Goal: Task Accomplishment & Management: Complete application form

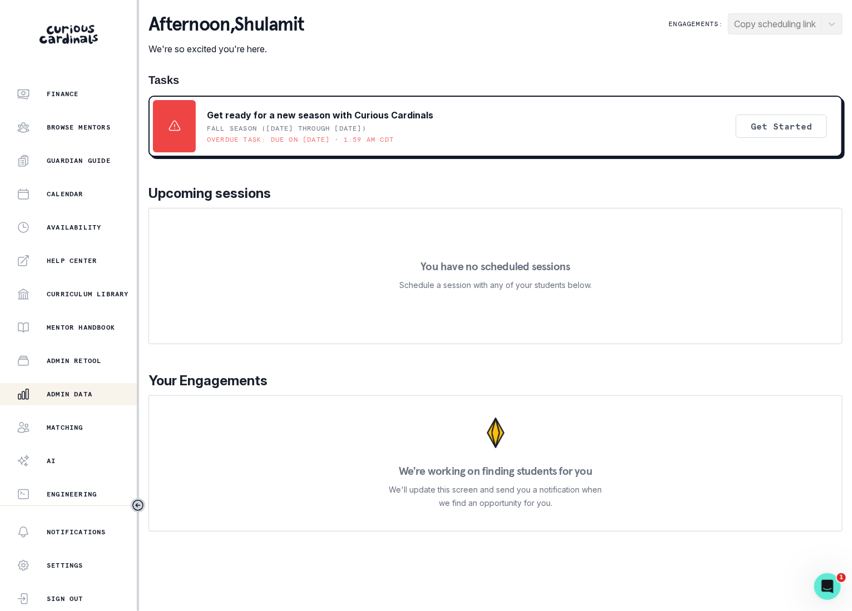
click at [92, 388] on div "Admin Data" at bounding box center [77, 394] width 120 height 13
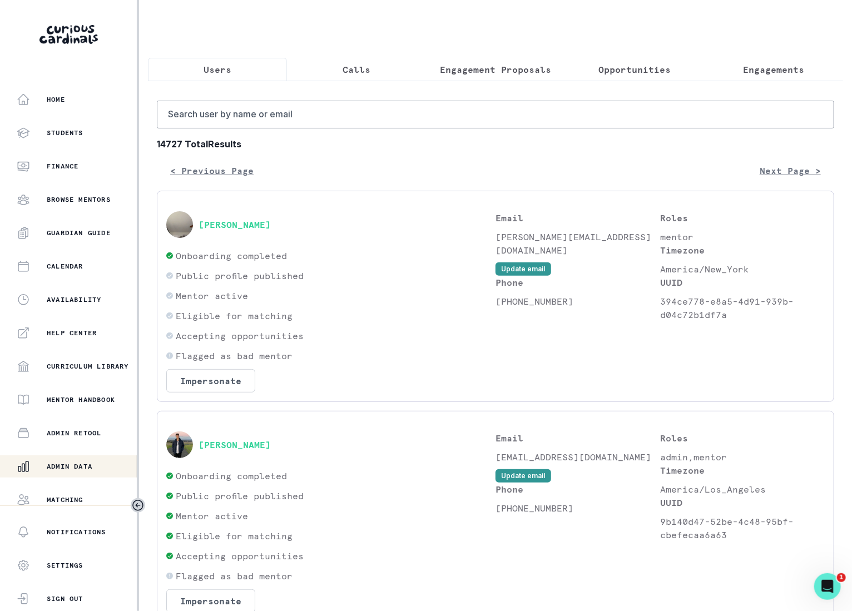
click at [772, 66] on p "Engagements" at bounding box center [773, 69] width 61 height 13
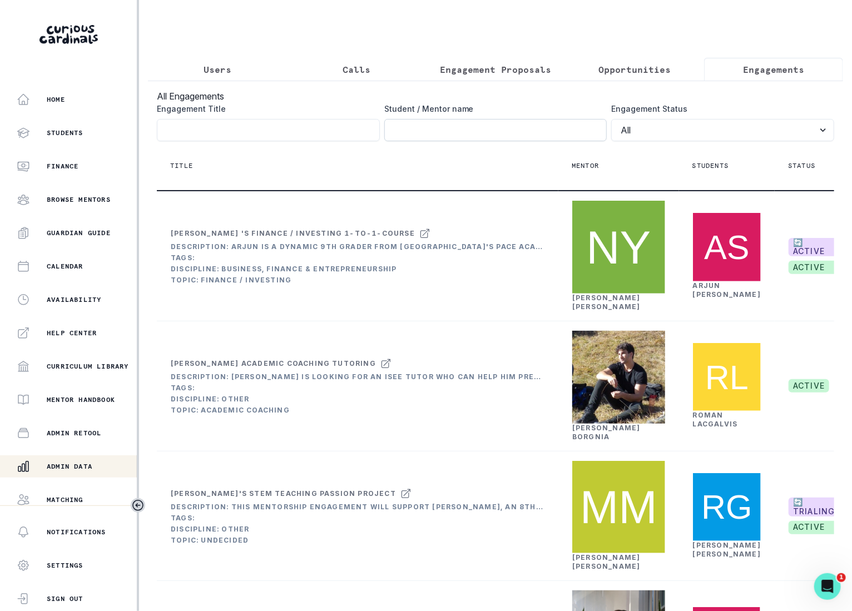
click at [541, 137] on input "Engagement Title" at bounding box center [495, 130] width 223 height 22
type input "a"
type input "[PERSON_NAME]"
click button "submit" at bounding box center [0, 0] width 0 height 0
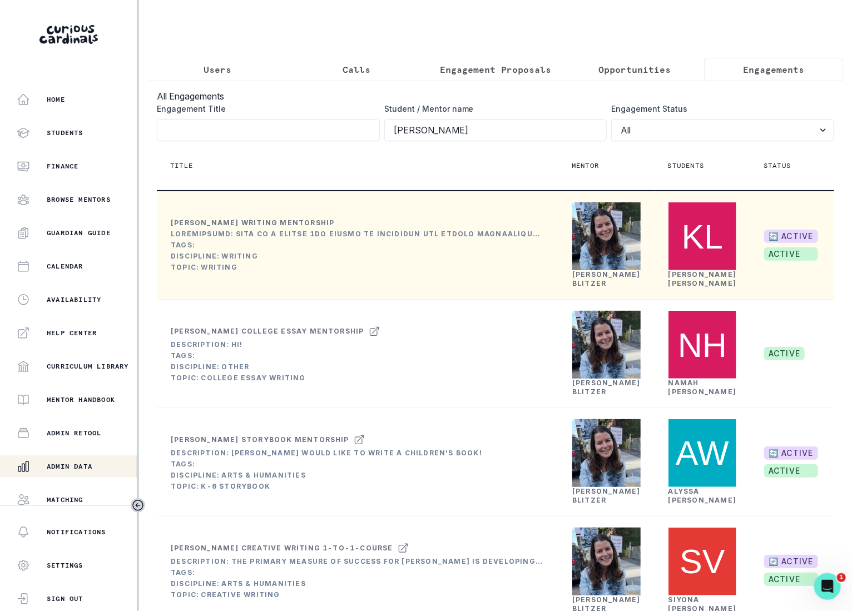
scroll to position [0, 145]
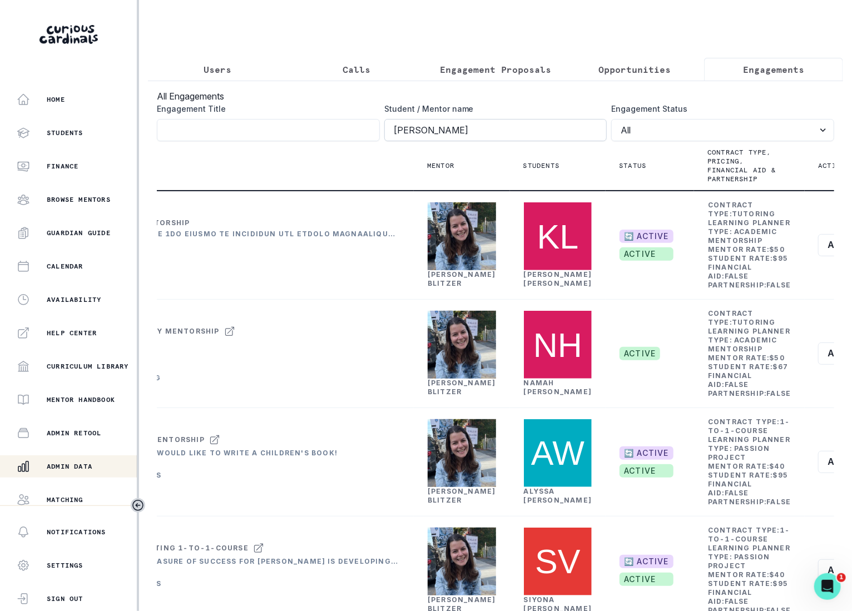
click at [500, 118] on div "Student / Mentor name [PERSON_NAME]" at bounding box center [495, 122] width 223 height 38
click at [500, 119] on input "[PERSON_NAME]" at bounding box center [495, 130] width 223 height 22
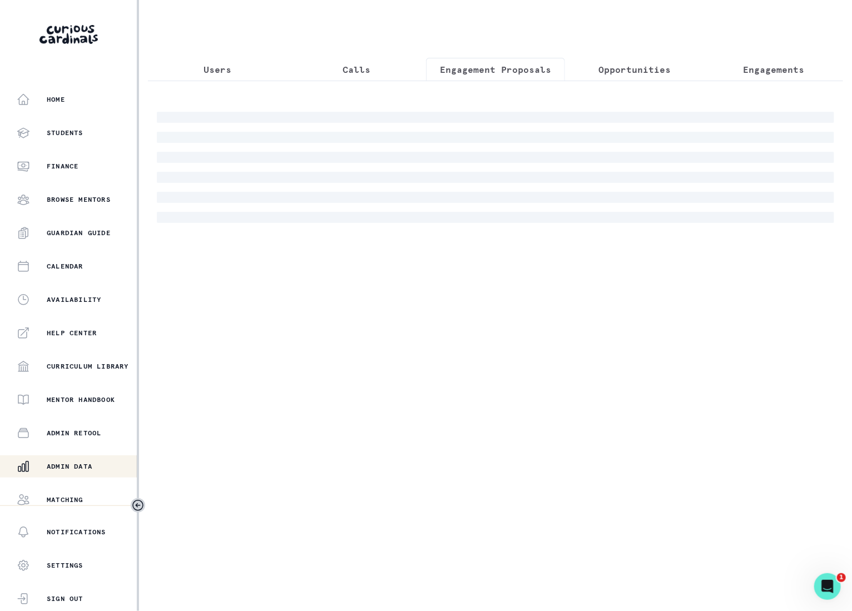
click at [510, 70] on p "Engagement Proposals" at bounding box center [495, 69] width 111 height 13
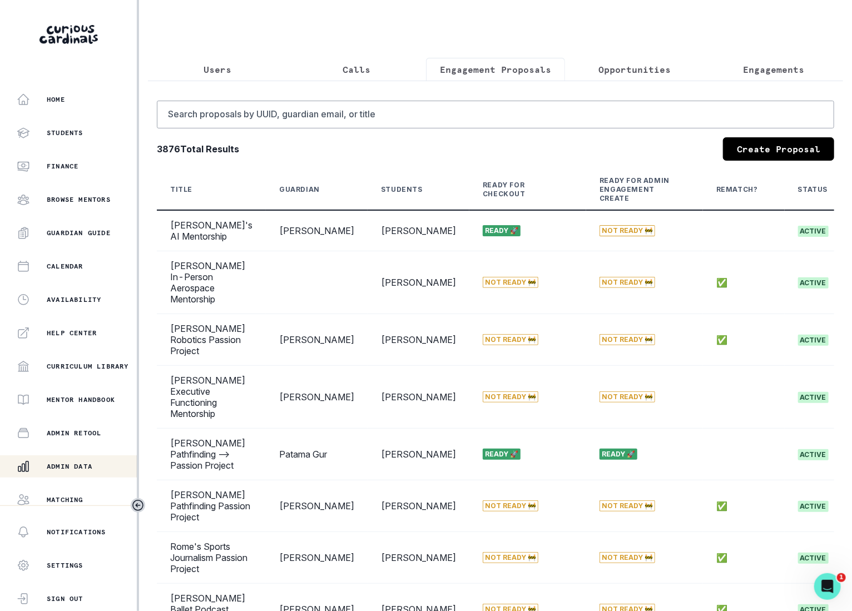
click at [754, 134] on div "Search proposals by UUID, guardian email, or title 3876 Total Results Create Pr…" at bounding box center [495, 428] width 677 height 654
click at [754, 144] on link "Create Proposal" at bounding box center [778, 148] width 111 height 23
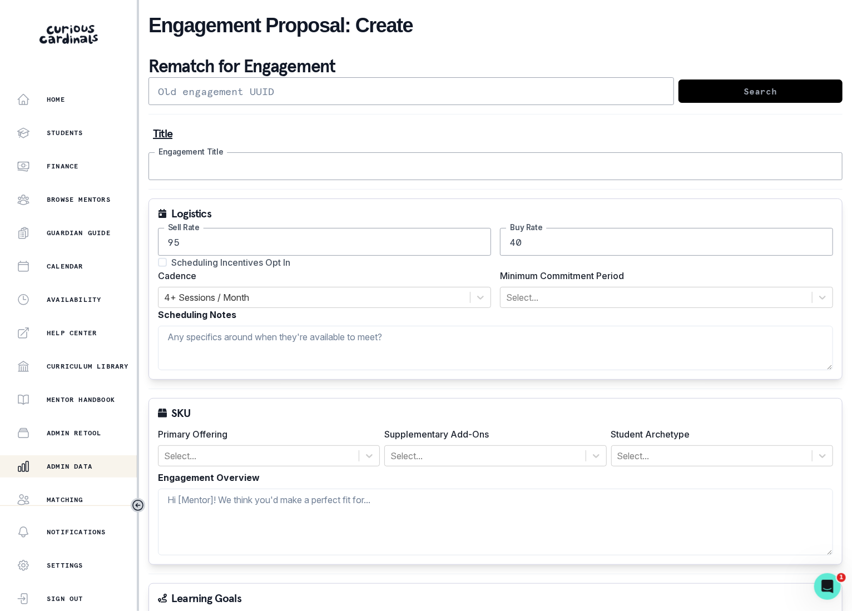
click at [388, 152] on input "Engagement Title" at bounding box center [495, 166] width 694 height 28
click at [236, 261] on span "Scheduling Incentives Opt In" at bounding box center [230, 262] width 119 height 13
type input "TEST"
click at [158, 262] on input "Scheduling Incentives Opt In" at bounding box center [157, 262] width 1 height 1
checkbox input "true"
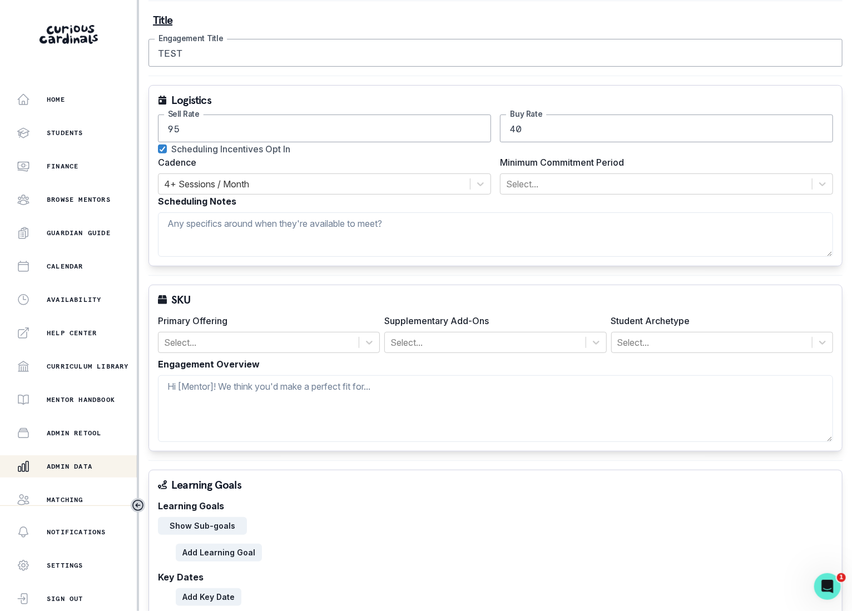
scroll to position [147, 0]
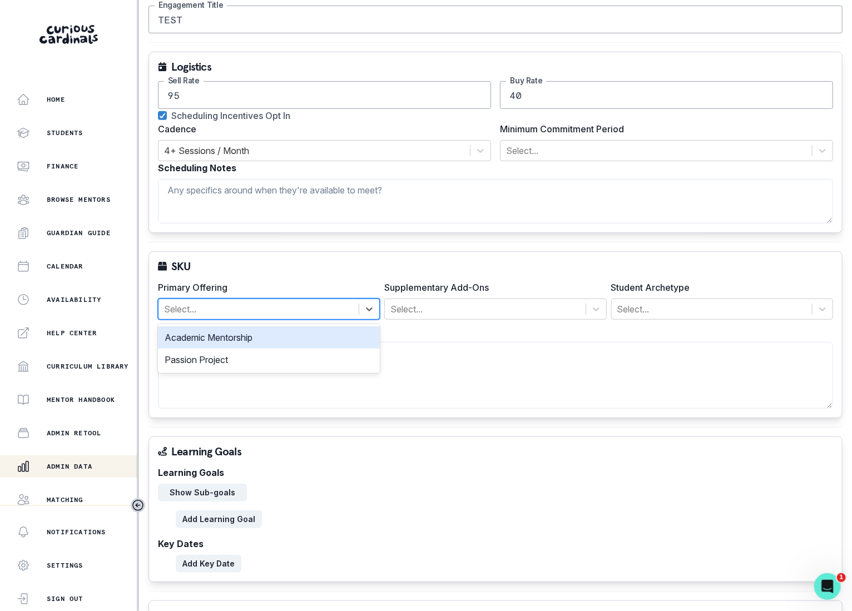
click at [283, 314] on div at bounding box center [258, 309] width 189 height 16
click at [281, 336] on div "Academic Mentorship" at bounding box center [269, 337] width 222 height 22
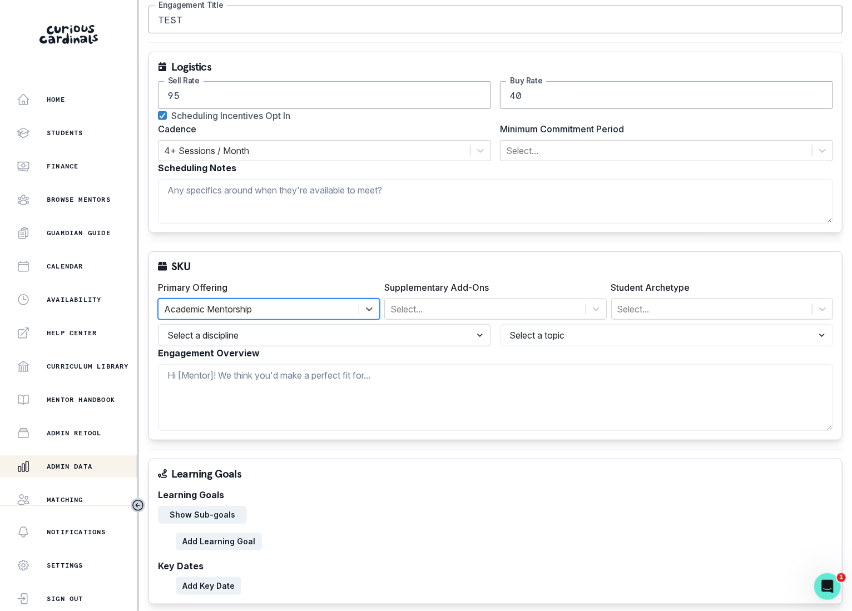
click at [433, 331] on select "Select a discipline Languages Math Other Science Writing" at bounding box center [324, 335] width 333 height 22
select select "cd194da3-8339-4626-8ccf-3d28a2a685b4"
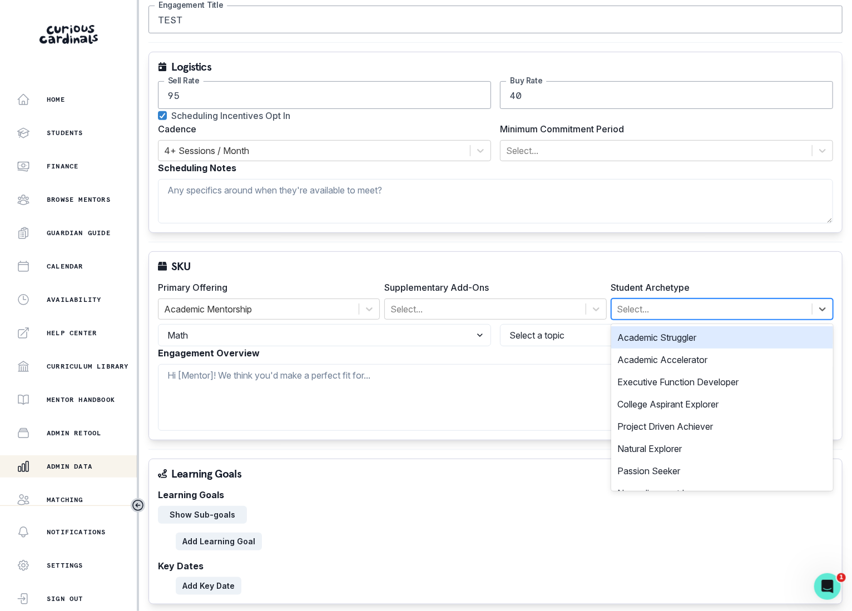
click at [647, 302] on div at bounding box center [711, 309] width 189 height 16
click at [637, 337] on div "Academic Struggler" at bounding box center [722, 337] width 222 height 22
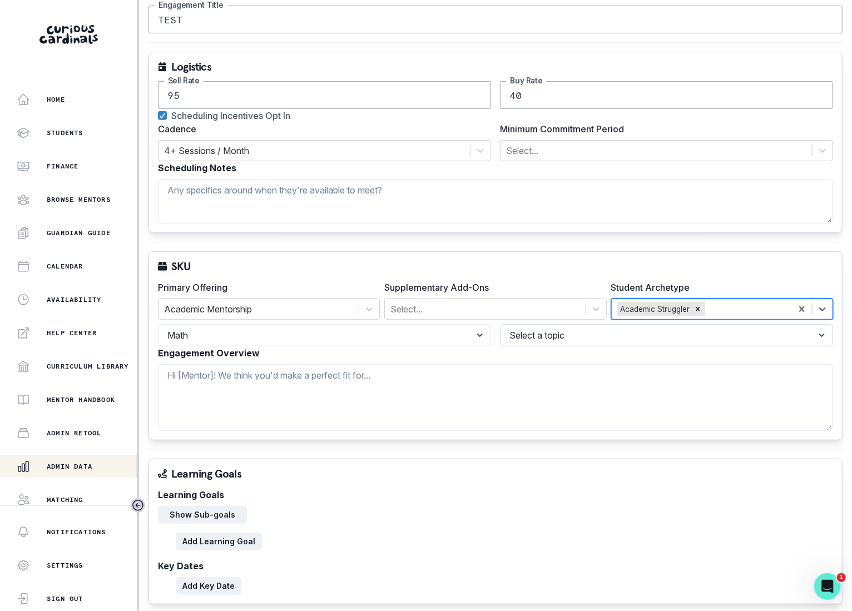
click at [609, 337] on select "Select a topic Statistics Precalculus / Trigonometry Pre-Algebra K-5 Grade Math…" at bounding box center [666, 335] width 333 height 22
select select "0cd9e705-9652-4445-9bce-01b5677b1787"
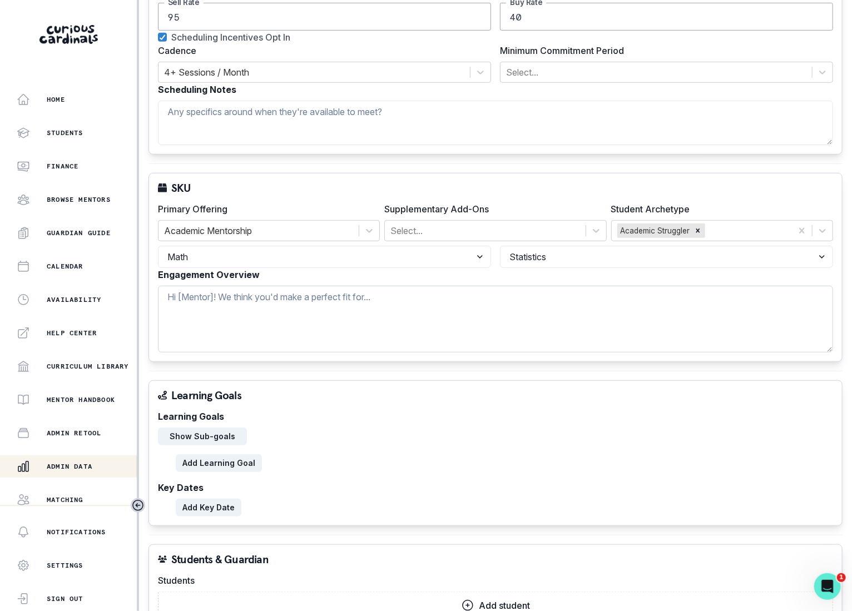
click at [501, 343] on textarea "Engagement Overview" at bounding box center [495, 319] width 675 height 67
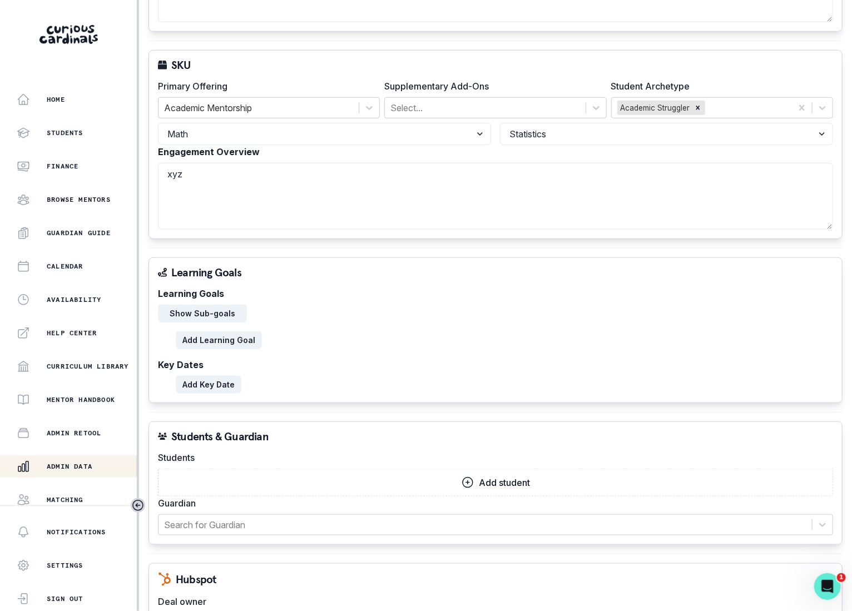
type textarea "xyz"
click at [511, 482] on p "Add student" at bounding box center [504, 483] width 51 height 11
click at [489, 498] on div "Select..." at bounding box center [495, 508] width 647 height 21
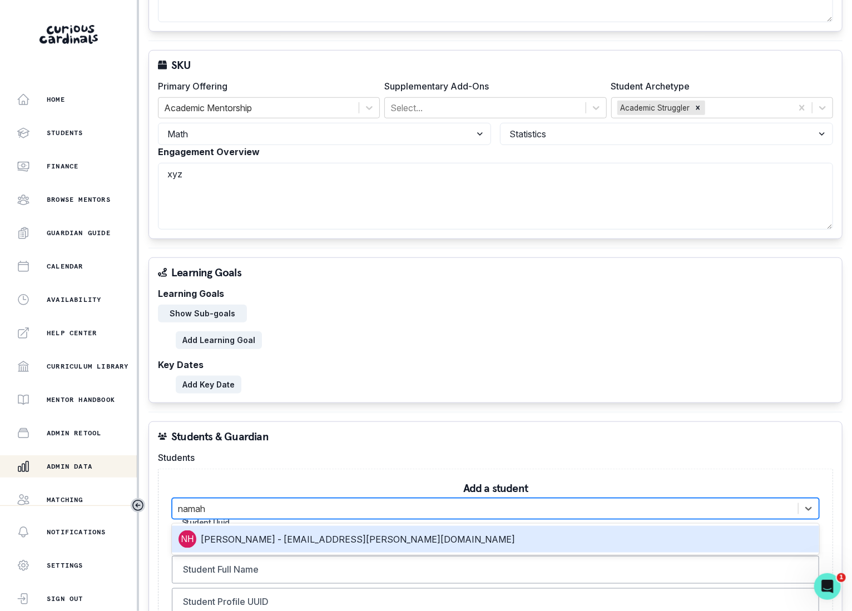
type input "namah h"
type input "91e7e777-df68-4726-b249-3d4dc97fa3ad"
type input "[PERSON_NAME]"
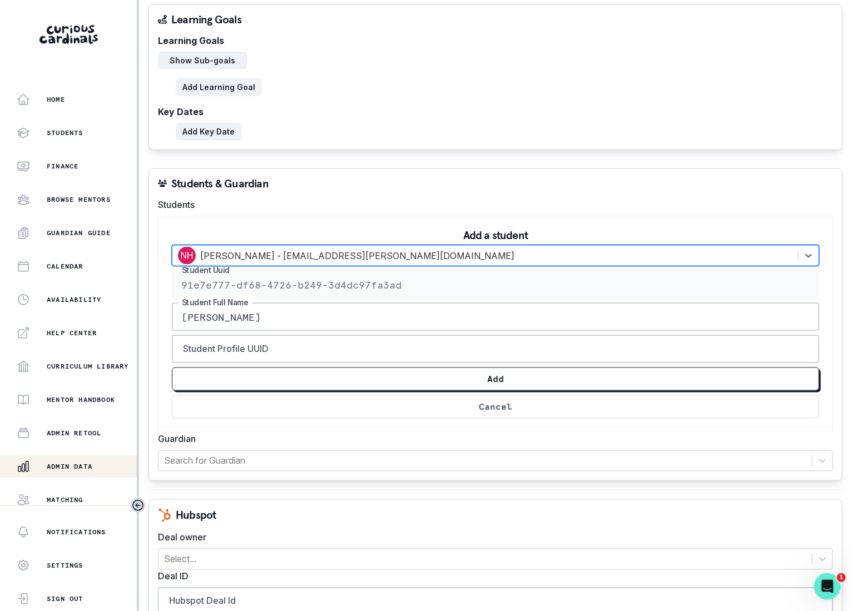
scroll to position [603, 0]
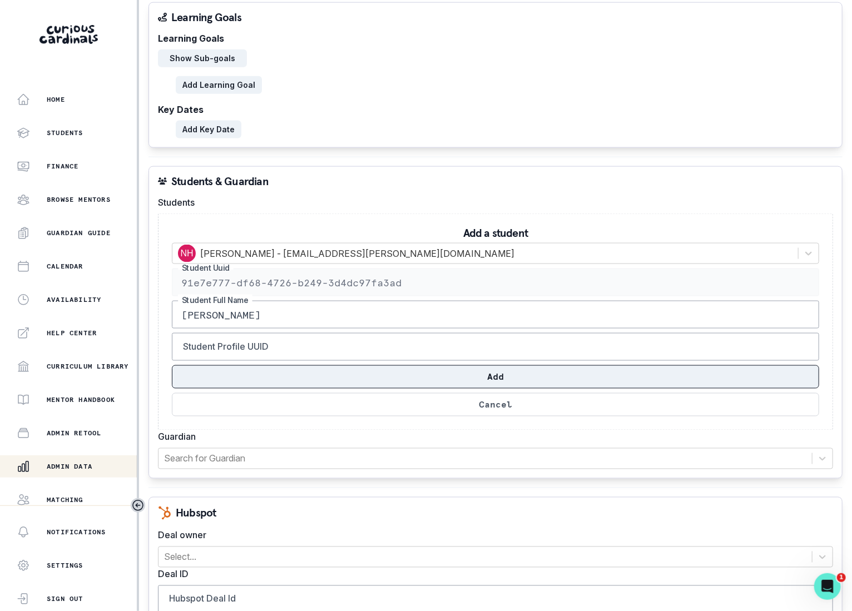
click at [474, 379] on button "Add" at bounding box center [495, 376] width 647 height 23
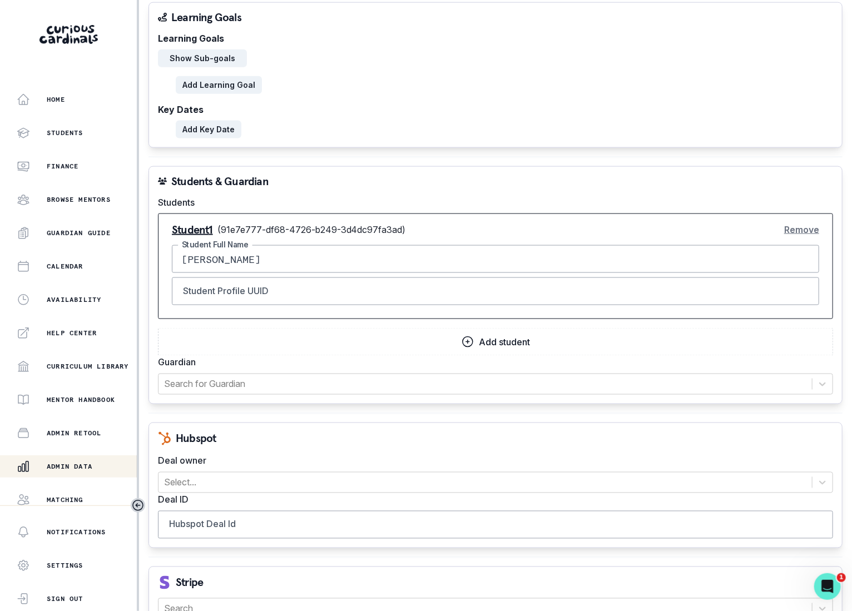
click at [463, 393] on div "Students & Guardian Students Student 1 ( 91e7e777-df68-4726-b249-3d4dc97fa3ad )…" at bounding box center [495, 285] width 694 height 238
click at [463, 383] on div at bounding box center [485, 384] width 642 height 16
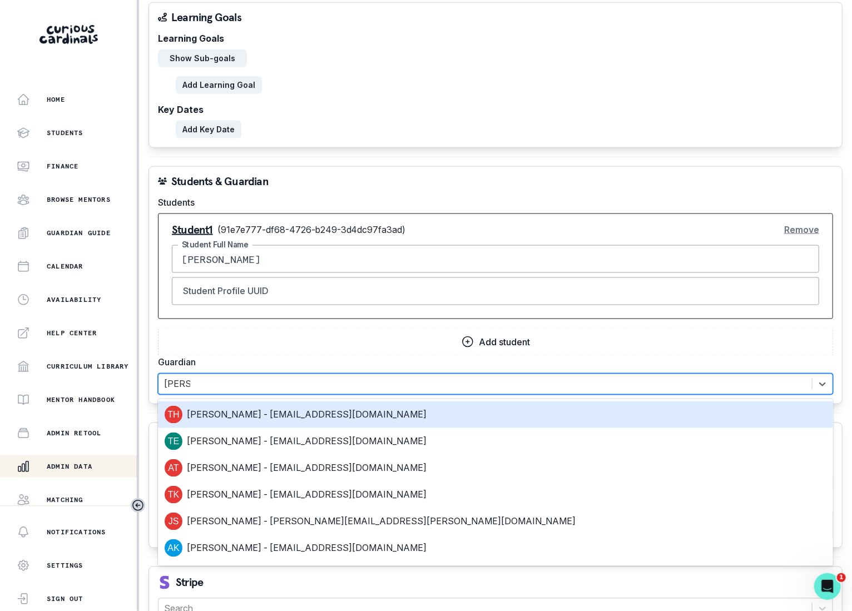
type input "[PERSON_NAME]"
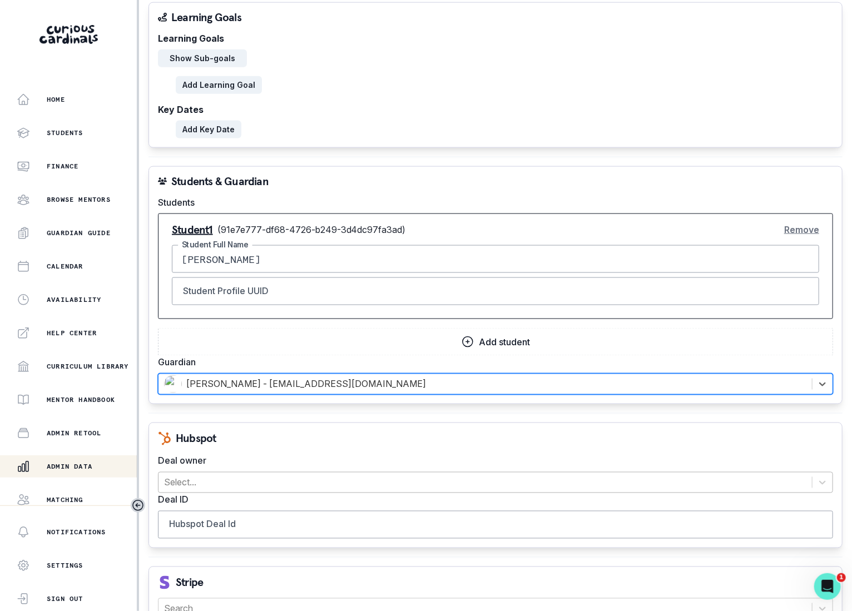
click at [473, 486] on div at bounding box center [485, 483] width 642 height 16
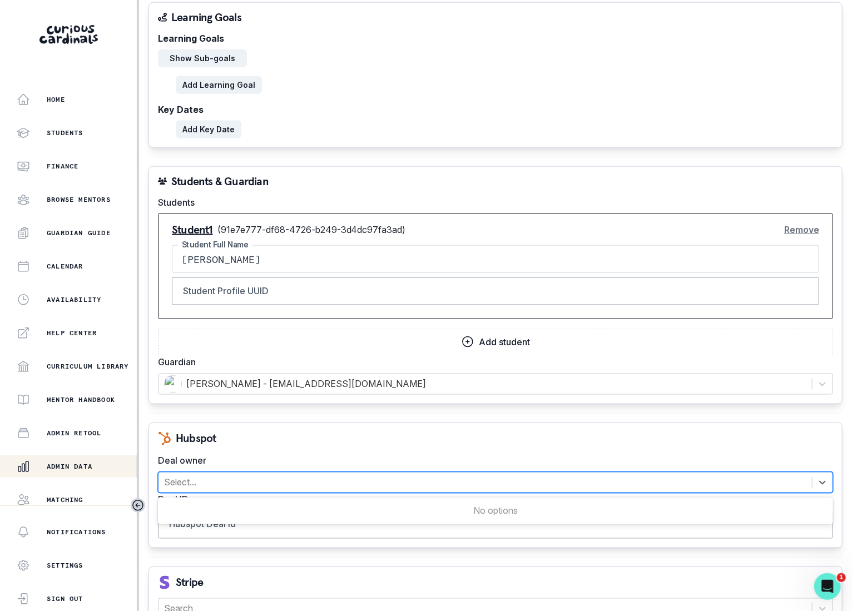
scroll to position [0, 0]
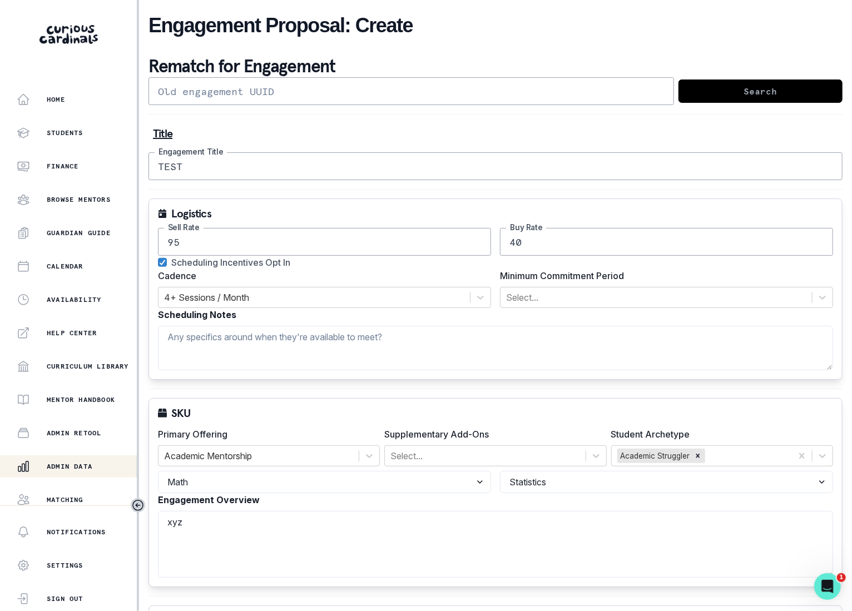
click at [294, 240] on input "95" at bounding box center [324, 242] width 333 height 28
type input "0"
click at [519, 243] on input "40" at bounding box center [666, 242] width 333 height 28
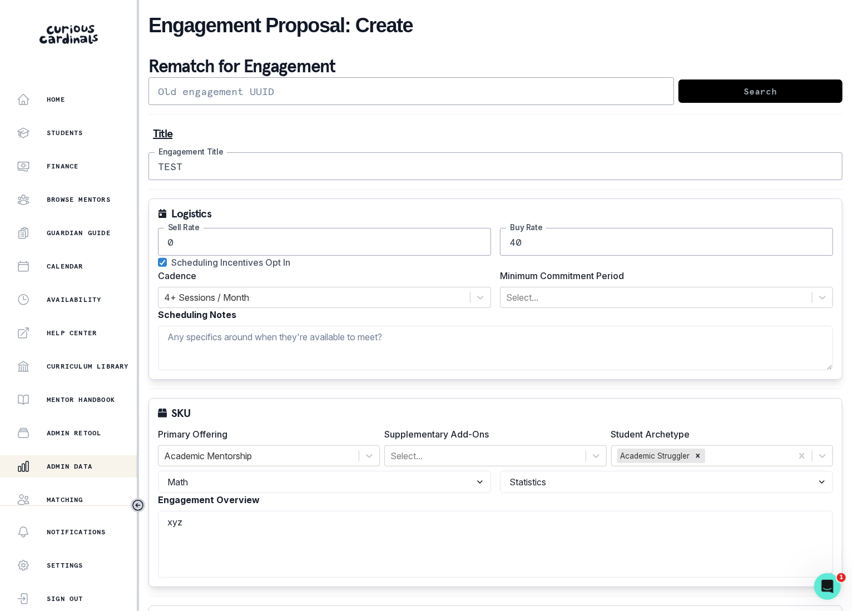
click at [519, 243] on input "40" at bounding box center [666, 242] width 333 height 28
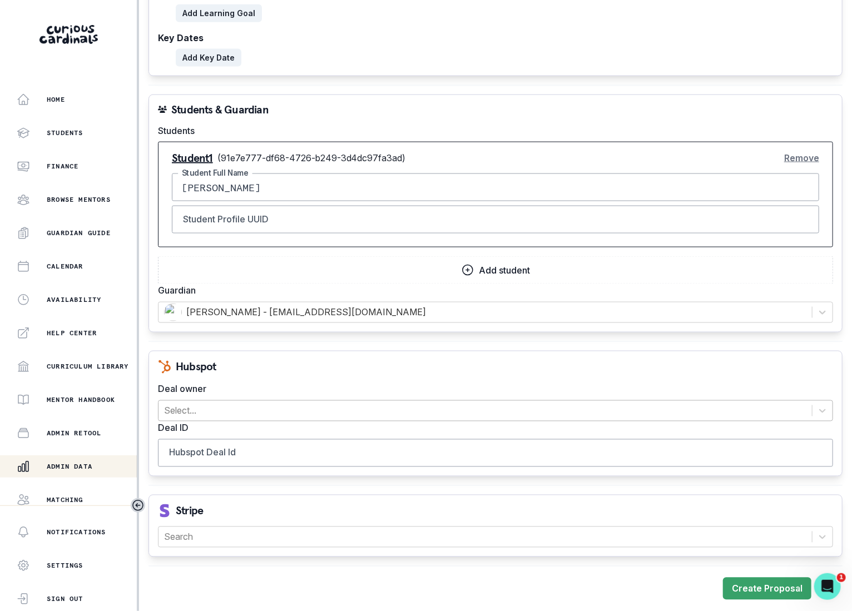
type input "0"
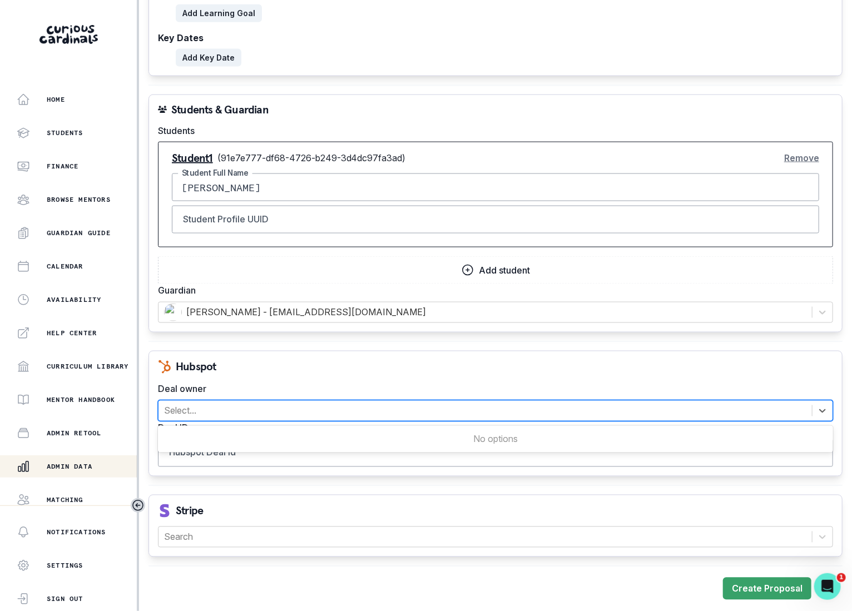
click at [230, 404] on div at bounding box center [485, 411] width 642 height 16
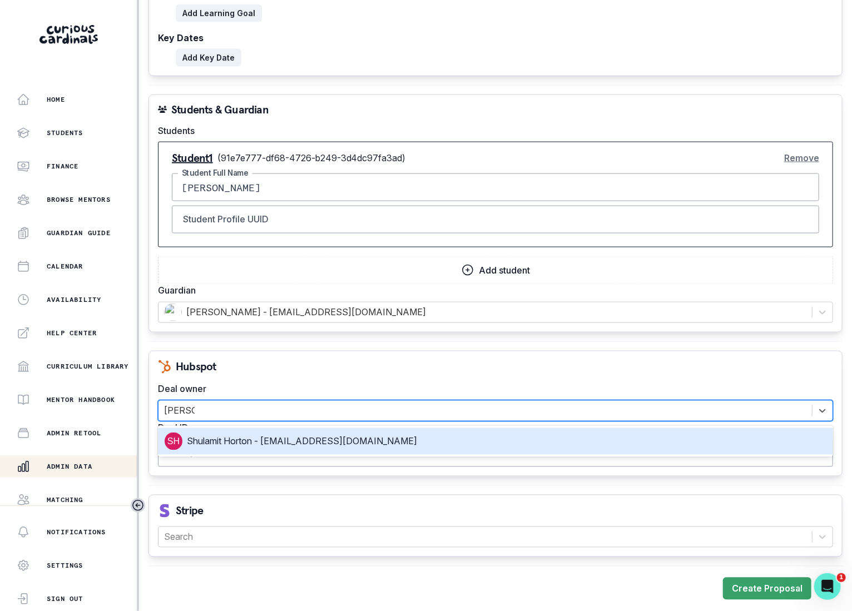
type input "[PERSON_NAME]"
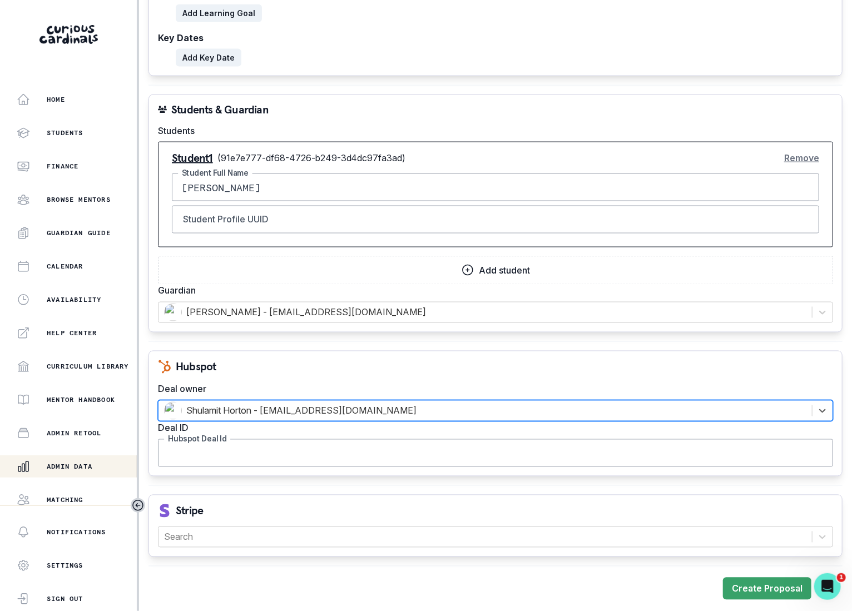
click at [199, 444] on input "Hubspot Deal Id" at bounding box center [495, 453] width 675 height 28
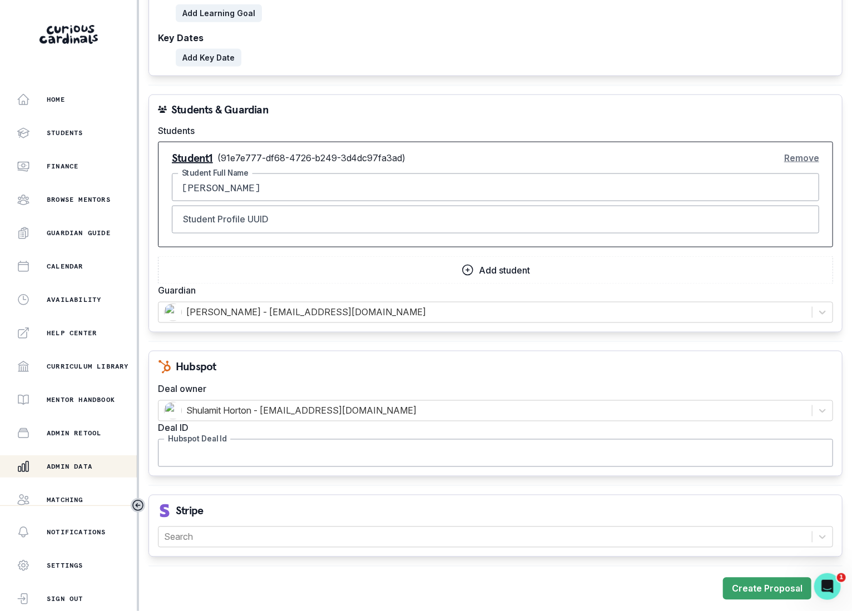
paste input "35881302627"
type input "35881302627"
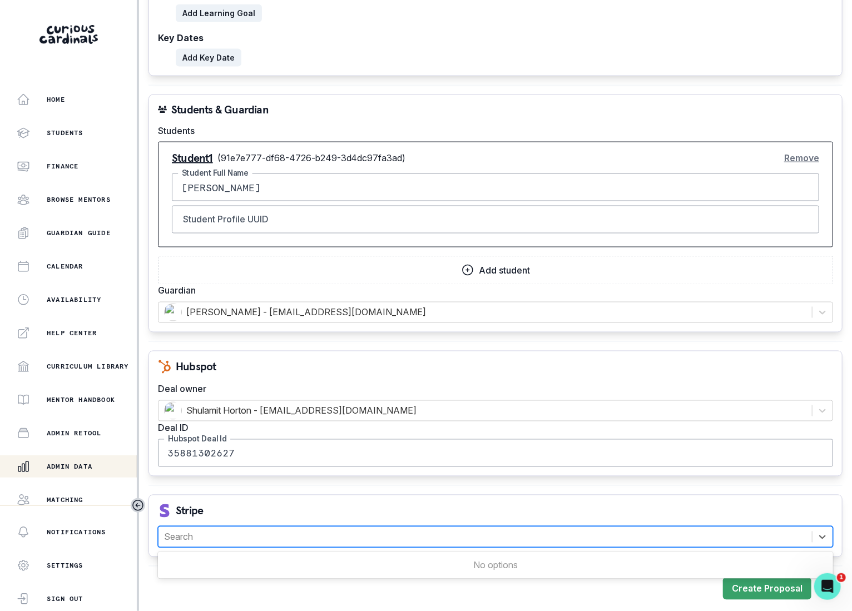
click at [185, 527] on div "Search" at bounding box center [484, 537] width 653 height 20
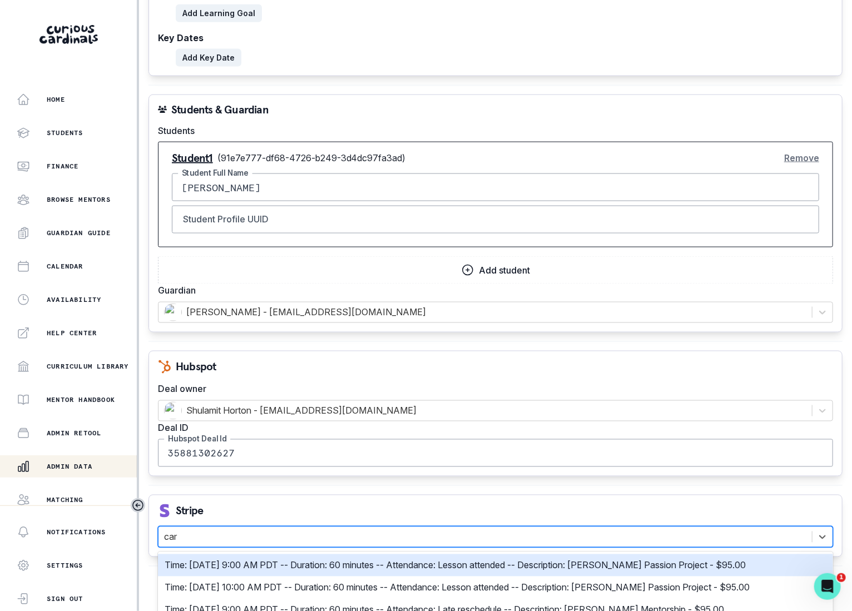
type input "card"
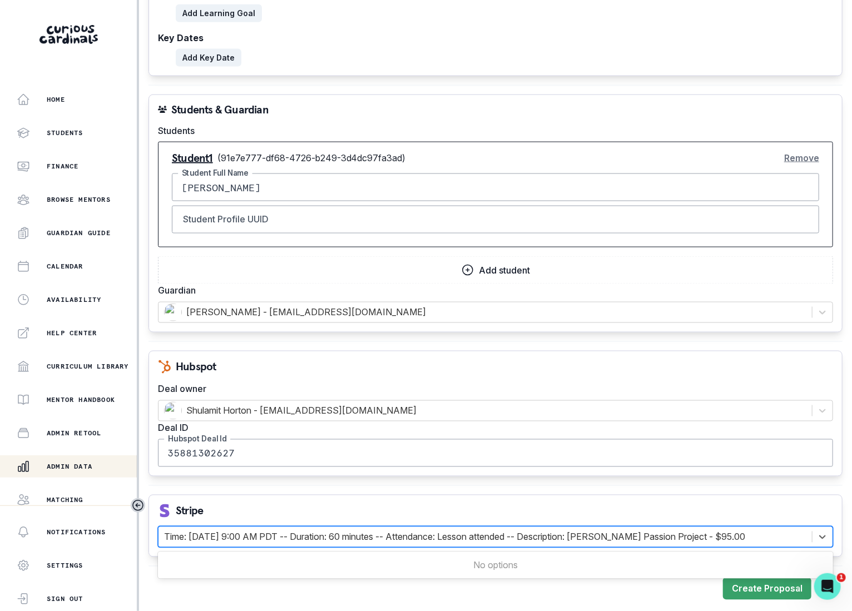
click at [185, 527] on div "Time: [DATE] 9:00 AM PDT -- Duration: 60 minutes -- Attendance: Lesson attended…" at bounding box center [484, 537] width 653 height 20
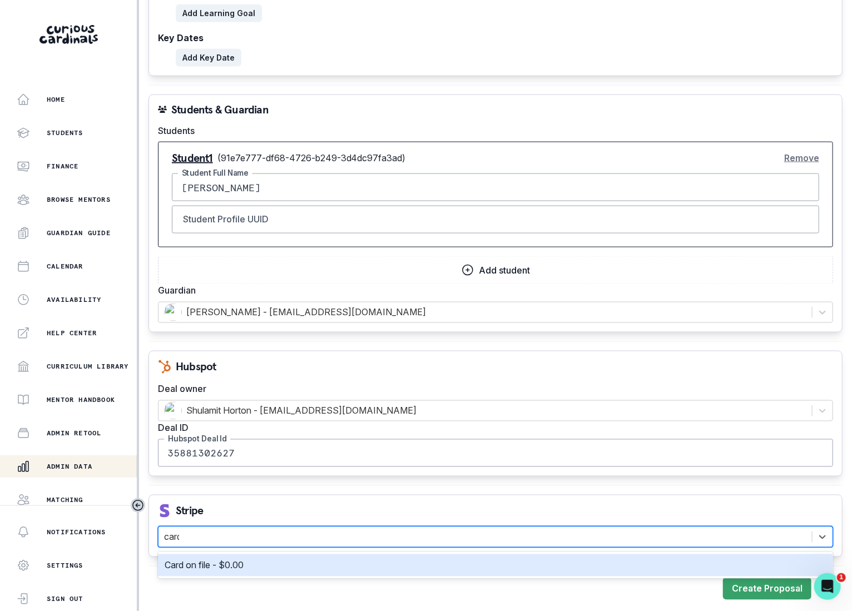
type input "card"
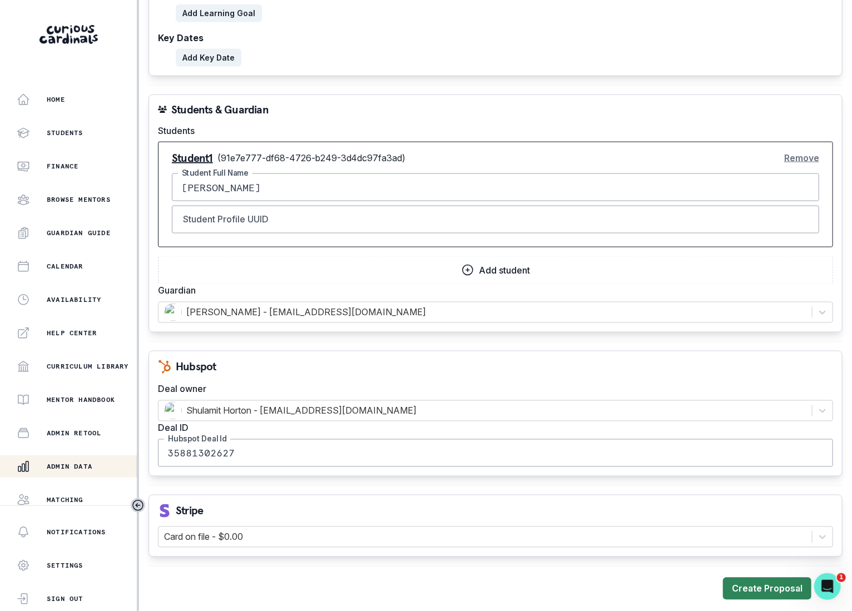
click at [745, 584] on button "Create Proposal" at bounding box center [767, 589] width 88 height 22
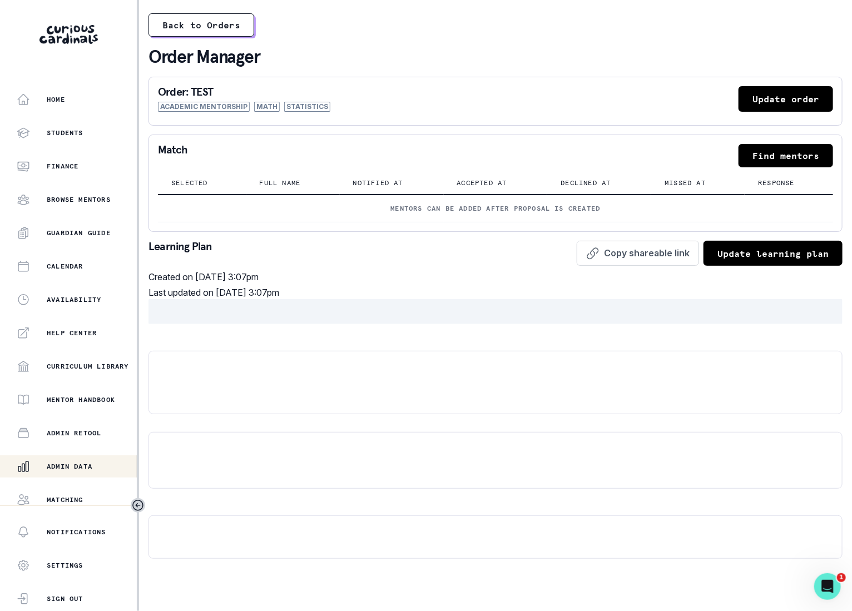
click at [777, 150] on button "Find mentors" at bounding box center [785, 155] width 95 height 23
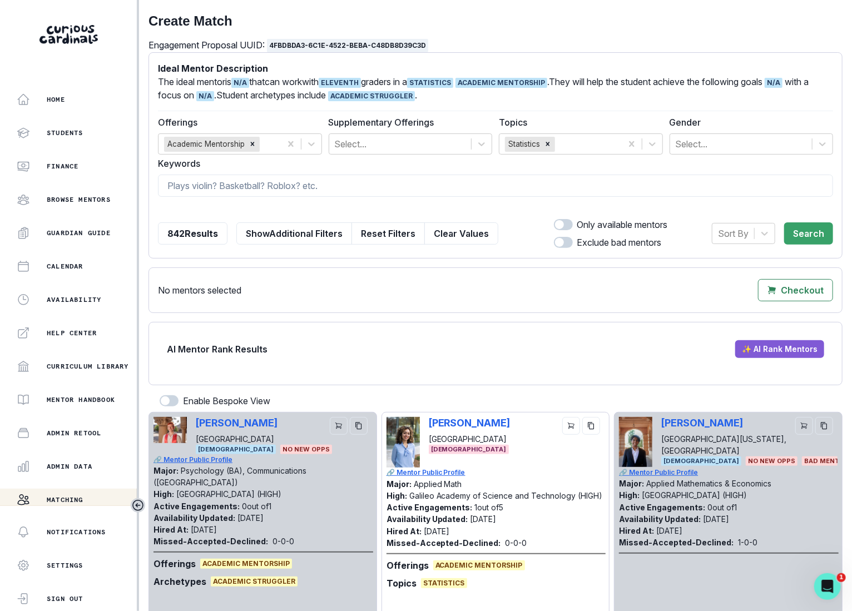
click at [391, 200] on form "Ideal Mentor Description The ideal mentor is N/A that can work with ELEVENTH gr…" at bounding box center [495, 155] width 675 height 187
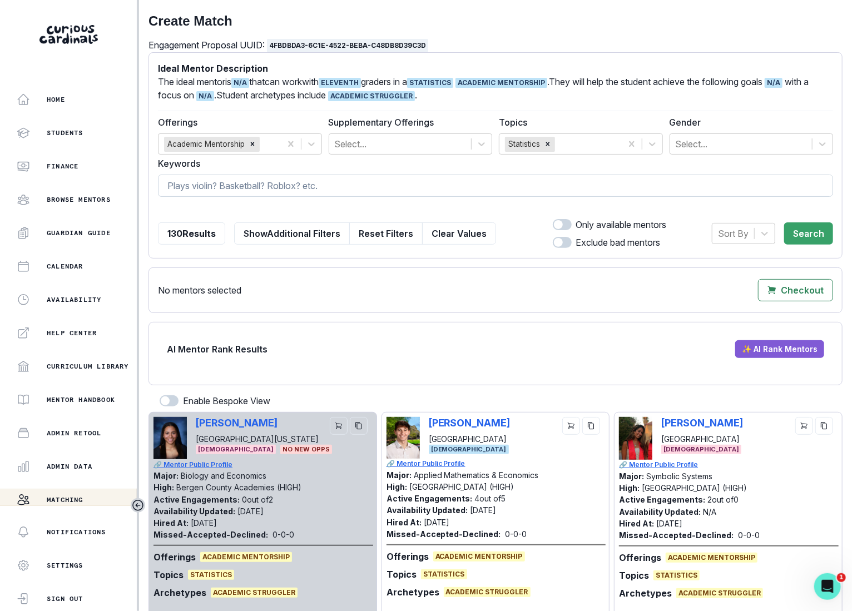
click at [441, 238] on button "Clear Values" at bounding box center [459, 233] width 74 height 22
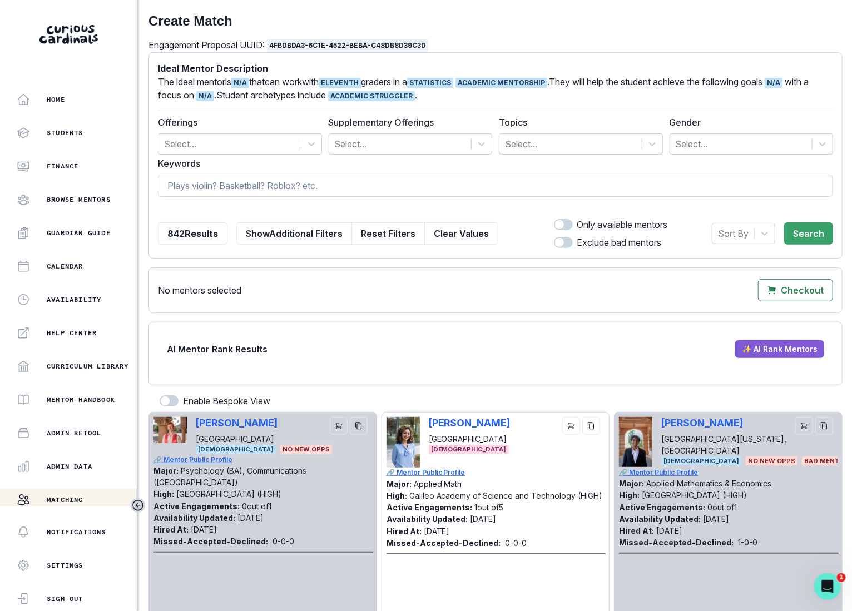
click at [450, 183] on input at bounding box center [495, 186] width 675 height 22
type input "[PERSON_NAME]"
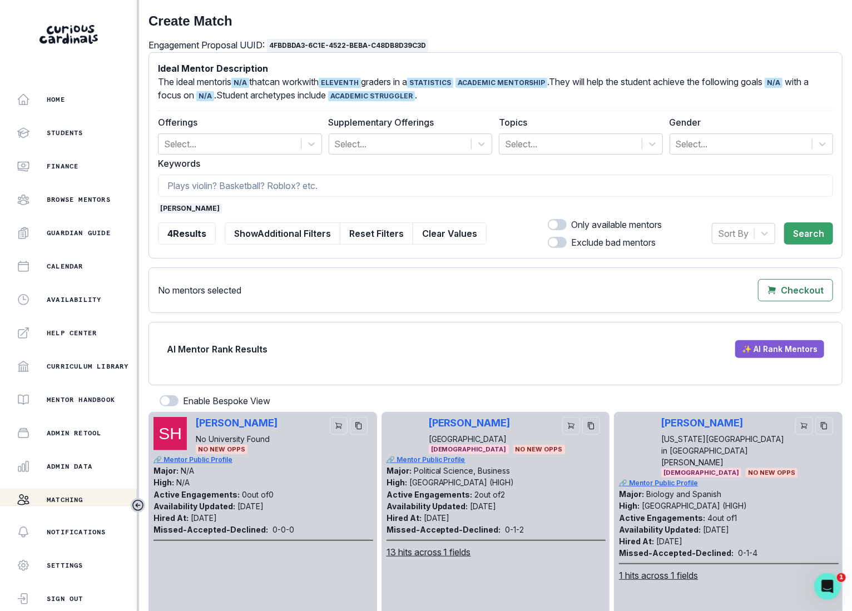
click at [581, 421] on div at bounding box center [583, 426] width 42 height 18
click at [574, 426] on icon "cart" at bounding box center [571, 426] width 8 height 8
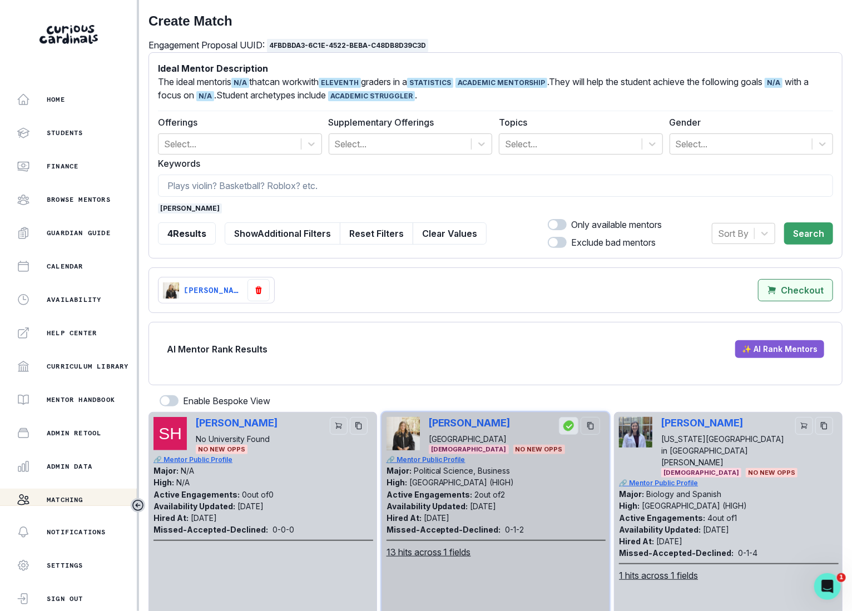
click at [781, 287] on mentors"] "Checkout" at bounding box center [795, 290] width 75 height 22
select select "CASCADE"
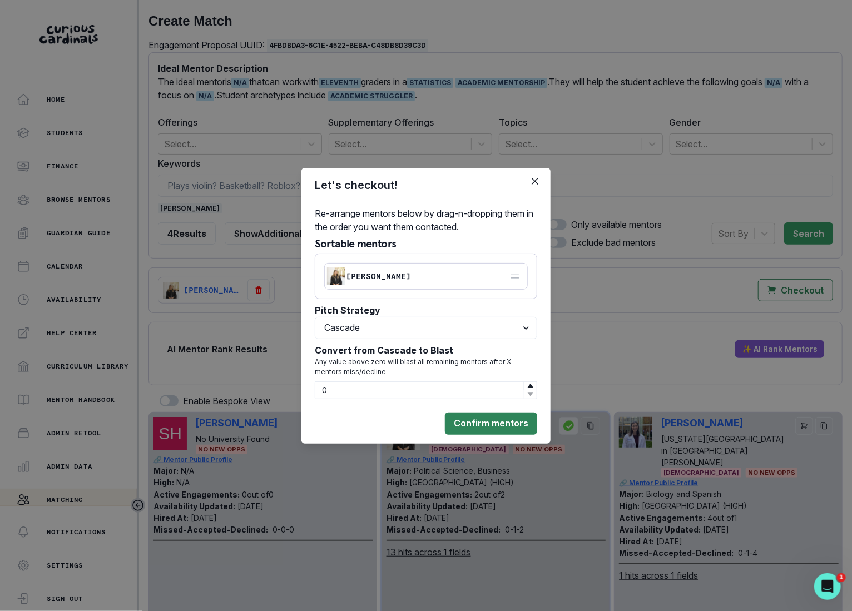
click at [518, 427] on button "Confirm mentors" at bounding box center [491, 424] width 92 height 22
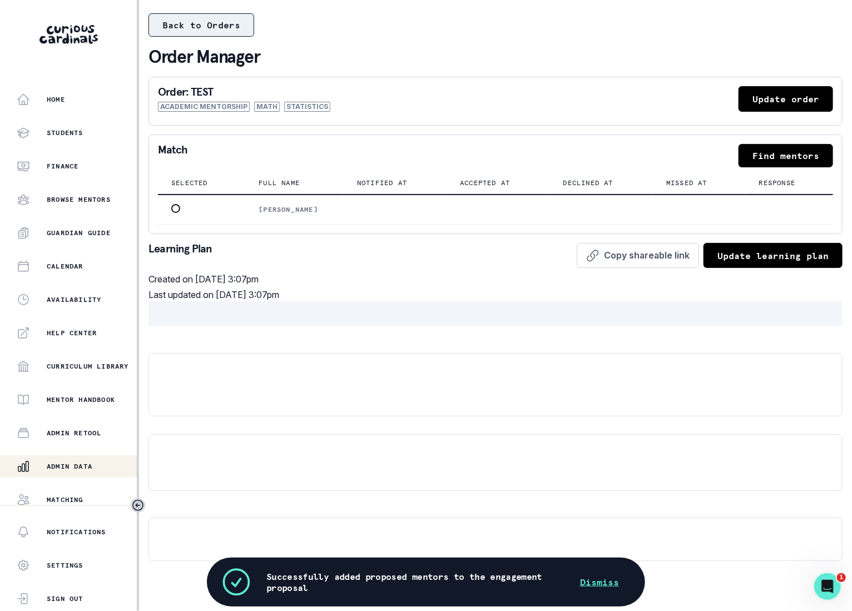
click at [234, 23] on button "Back to Orders" at bounding box center [201, 24] width 106 height 23
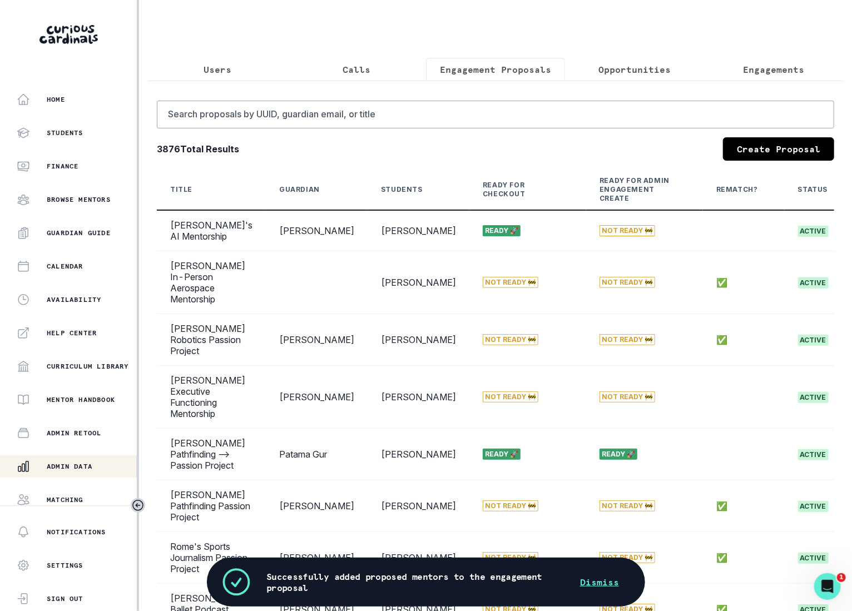
click at [609, 78] on button "Opportunities" at bounding box center [634, 69] width 139 height 23
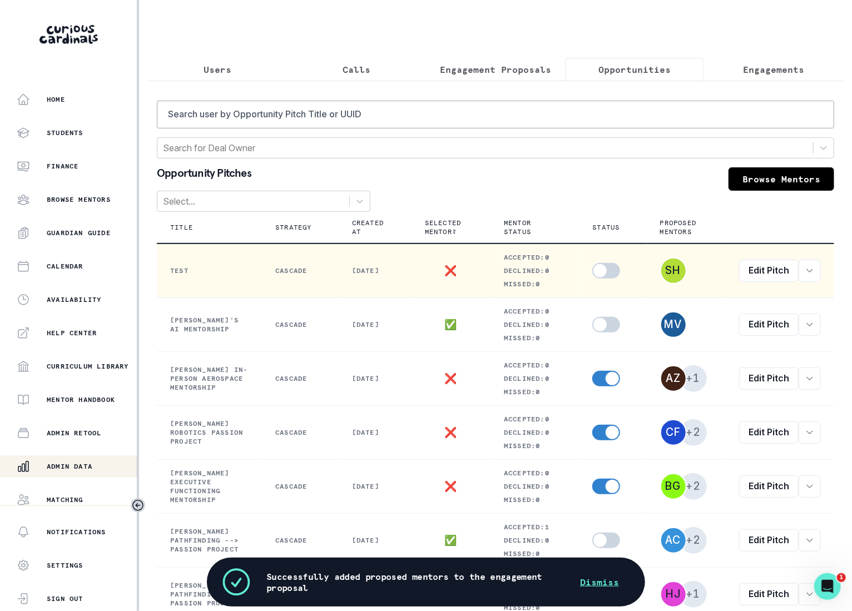
click at [608, 265] on span at bounding box center [606, 271] width 28 height 16
click at [592, 263] on input "checkbox" at bounding box center [592, 262] width 1 height 1
checkbox input "true"
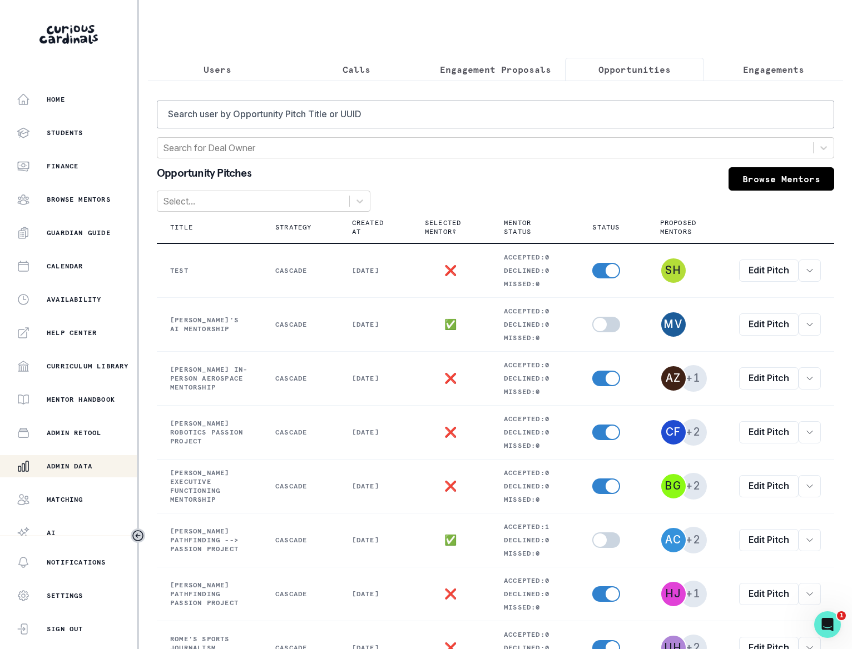
click at [520, 73] on p "Engagement Proposals" at bounding box center [495, 69] width 111 height 13
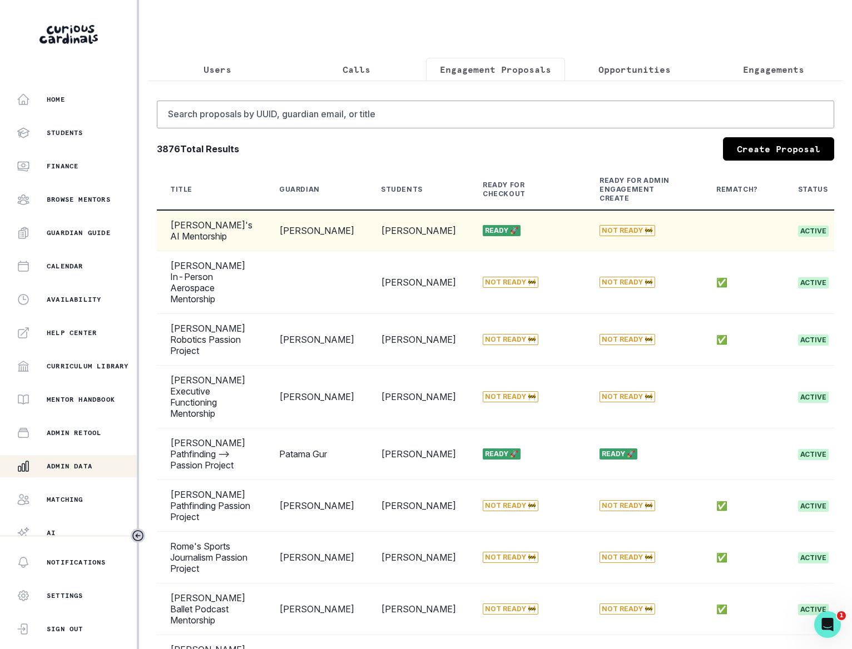
scroll to position [0, 129]
